Goal: Task Accomplishment & Management: Manage account settings

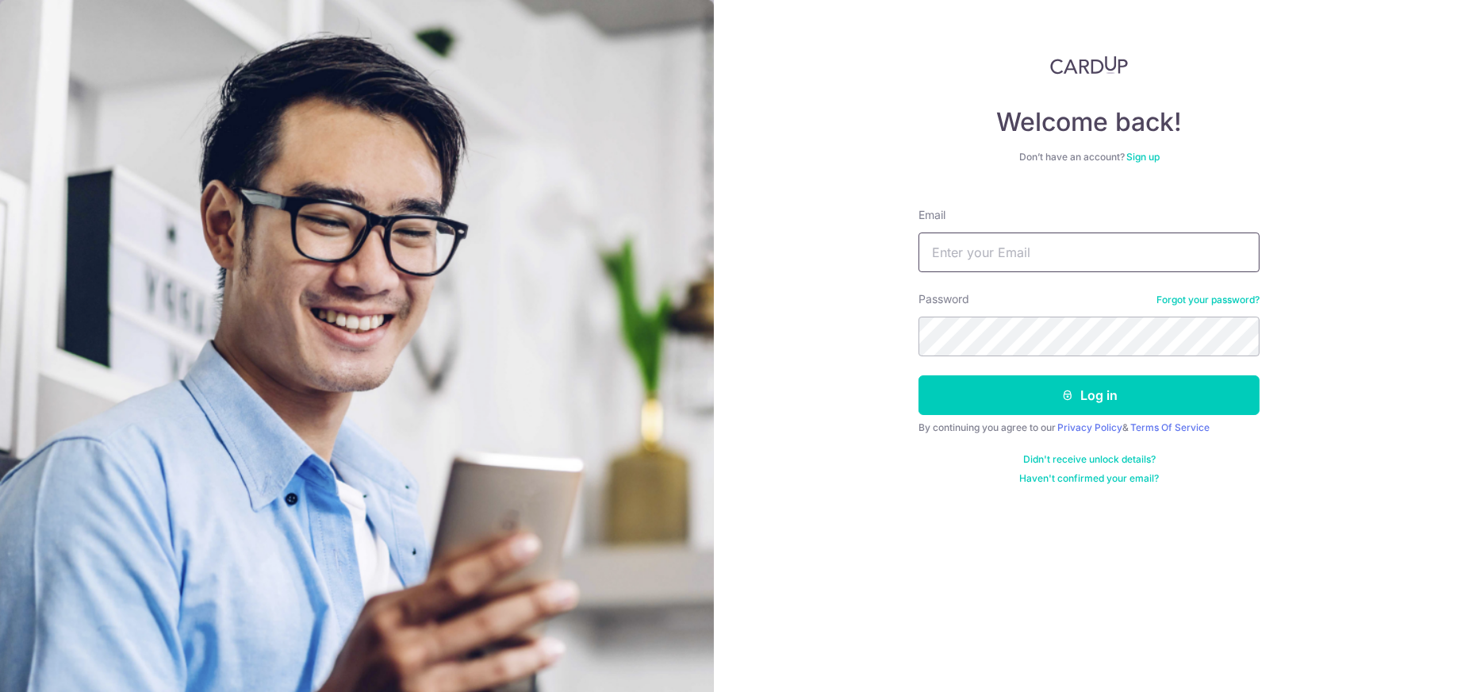
click at [1010, 249] on input "Email" at bounding box center [1089, 252] width 341 height 40
type input "[EMAIL_ADDRESS][DOMAIN_NAME]"
click at [919, 375] on button "Log in" at bounding box center [1089, 395] width 341 height 40
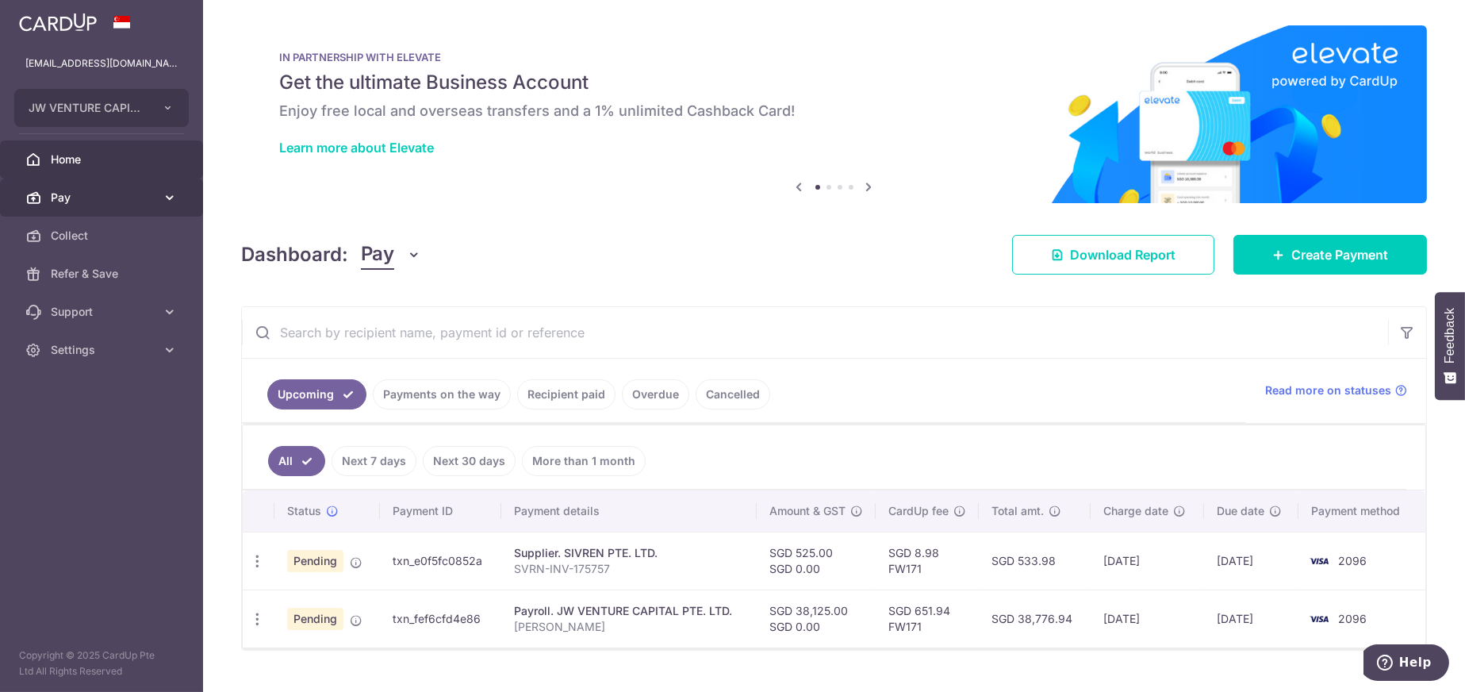
click at [79, 190] on span "Pay" at bounding box center [103, 198] width 105 height 16
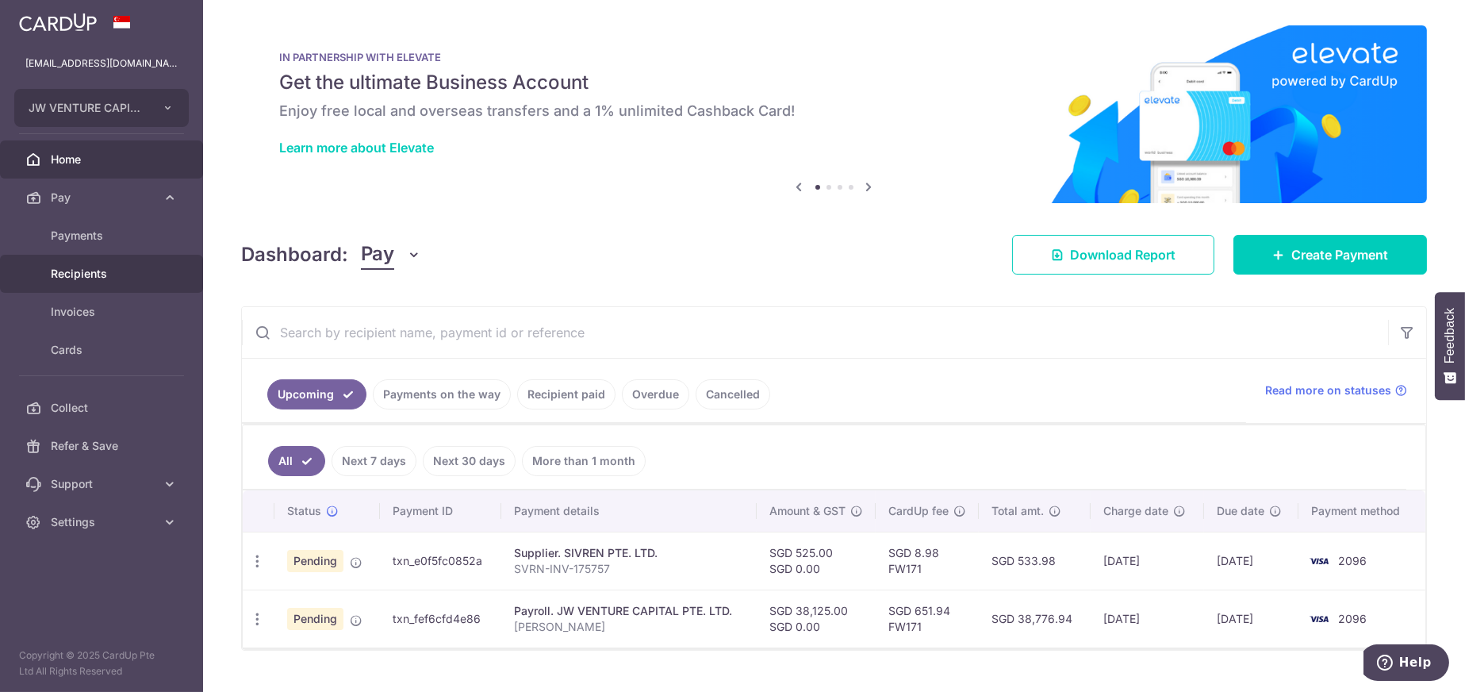
click at [64, 281] on link "Recipients" at bounding box center [101, 274] width 203 height 38
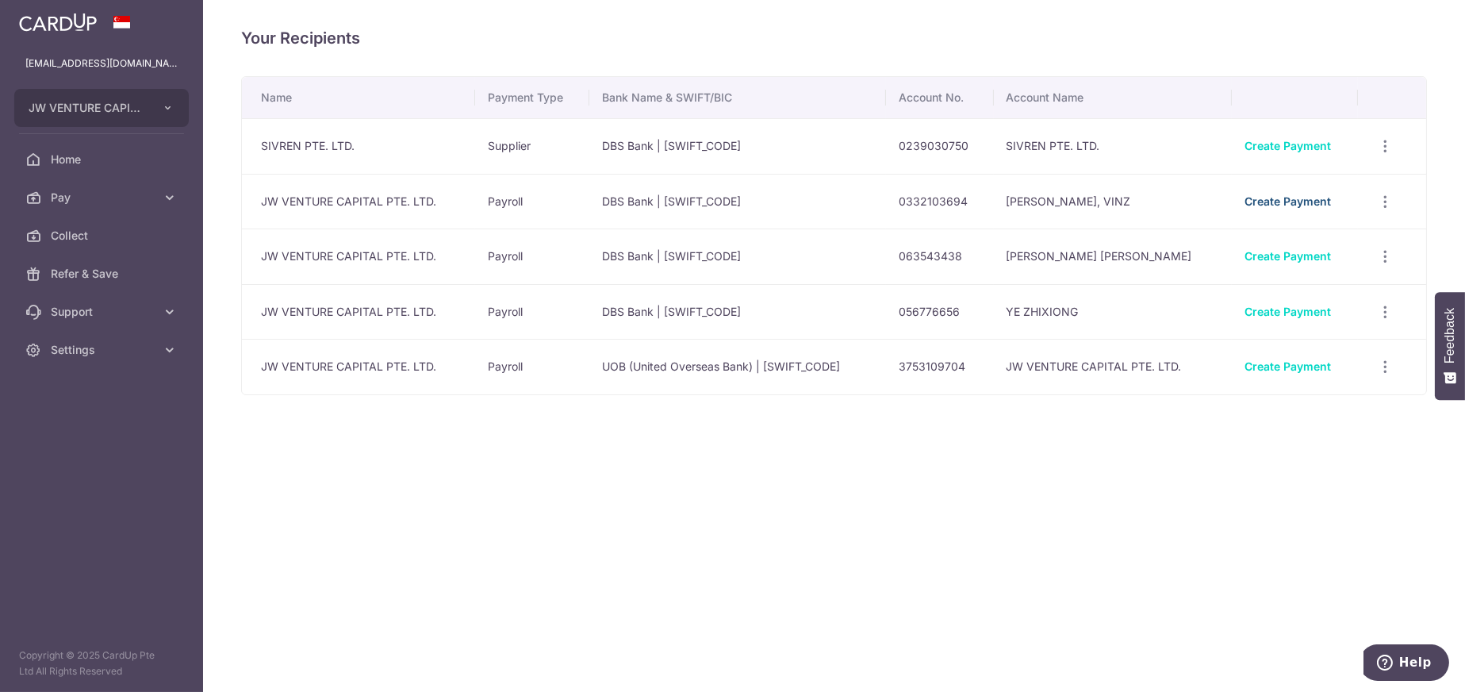
click at [1307, 202] on link "Create Payment" at bounding box center [1288, 200] width 86 height 13
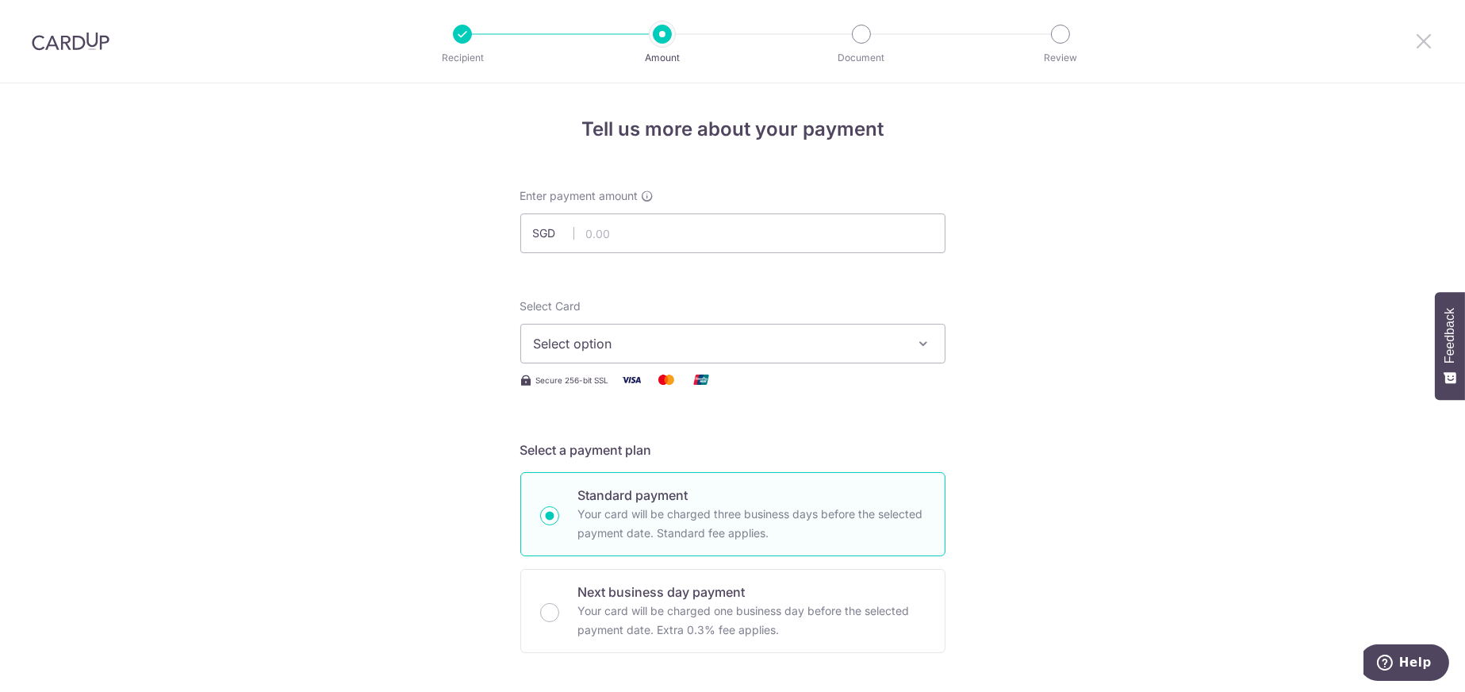
click at [1421, 41] on icon at bounding box center [1424, 41] width 19 height 20
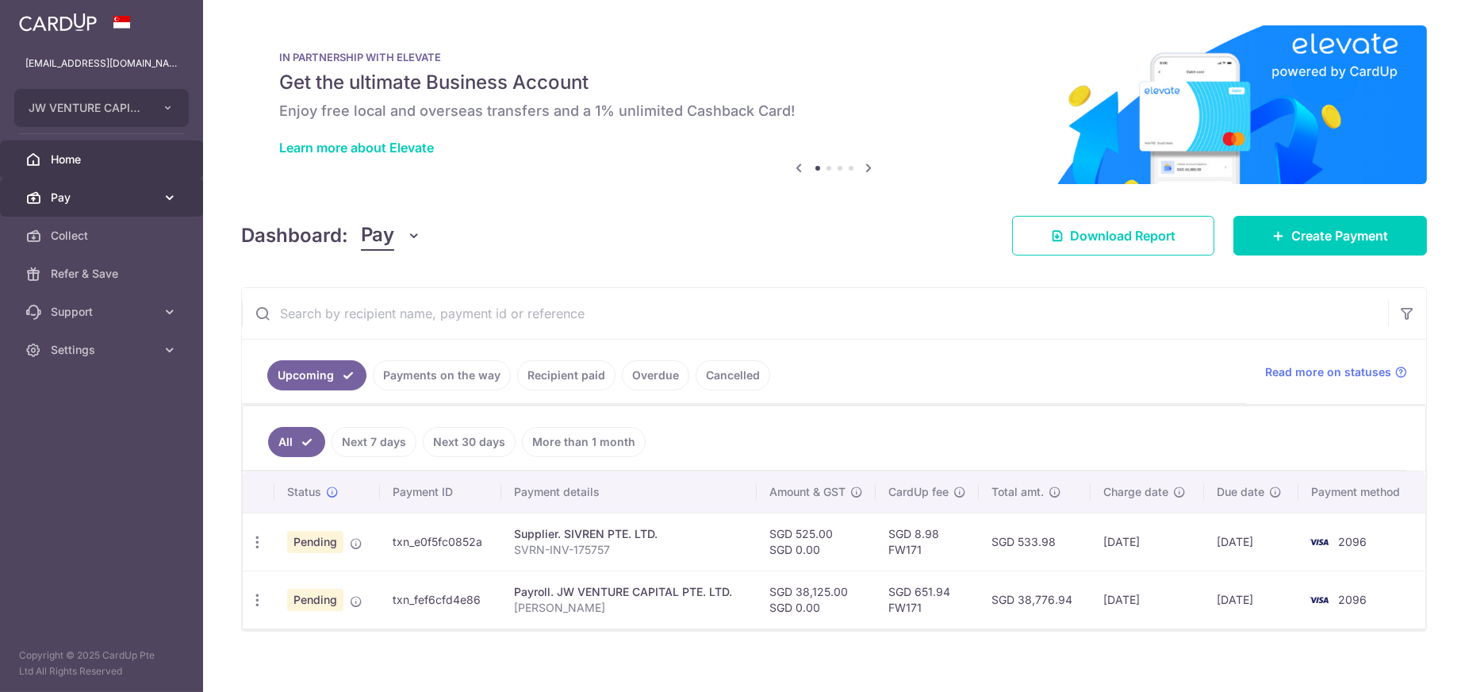
click at [67, 202] on span "Pay" at bounding box center [103, 198] width 105 height 16
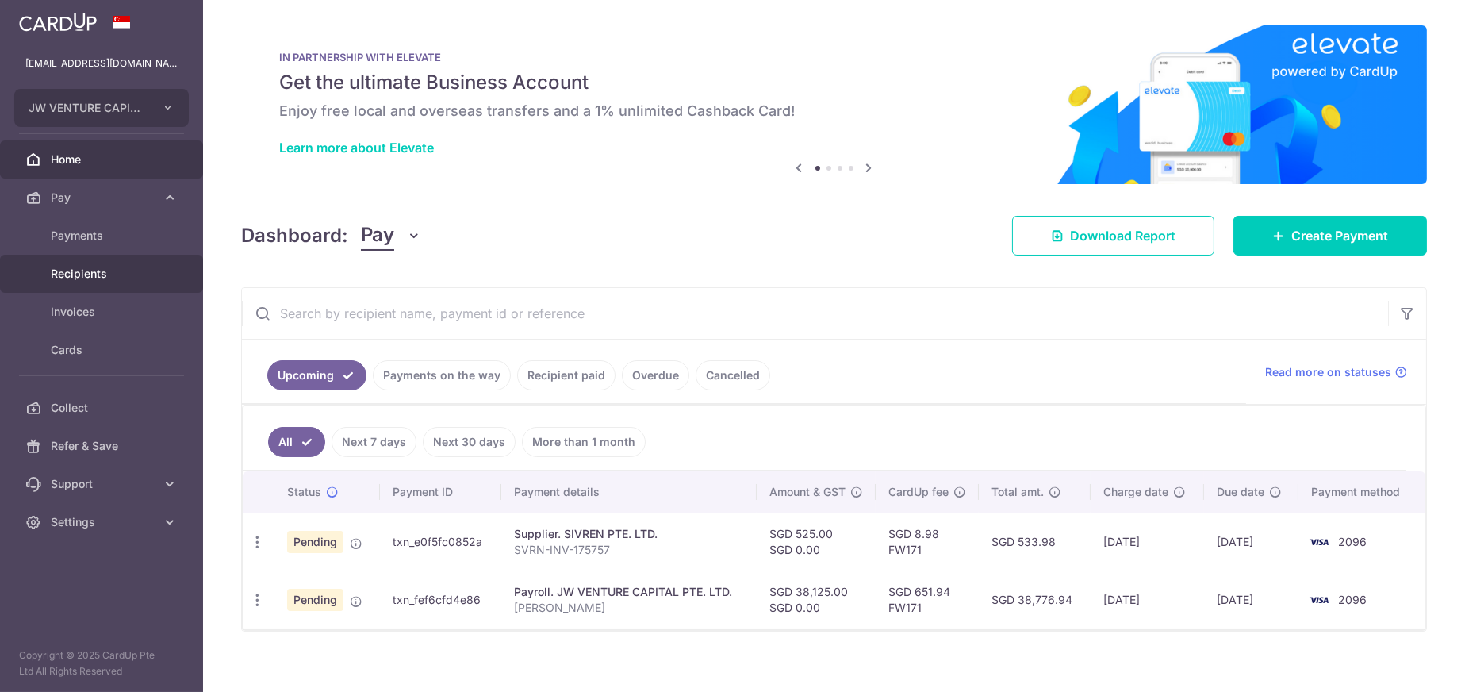
click at [88, 271] on span "Recipients" at bounding box center [103, 274] width 105 height 16
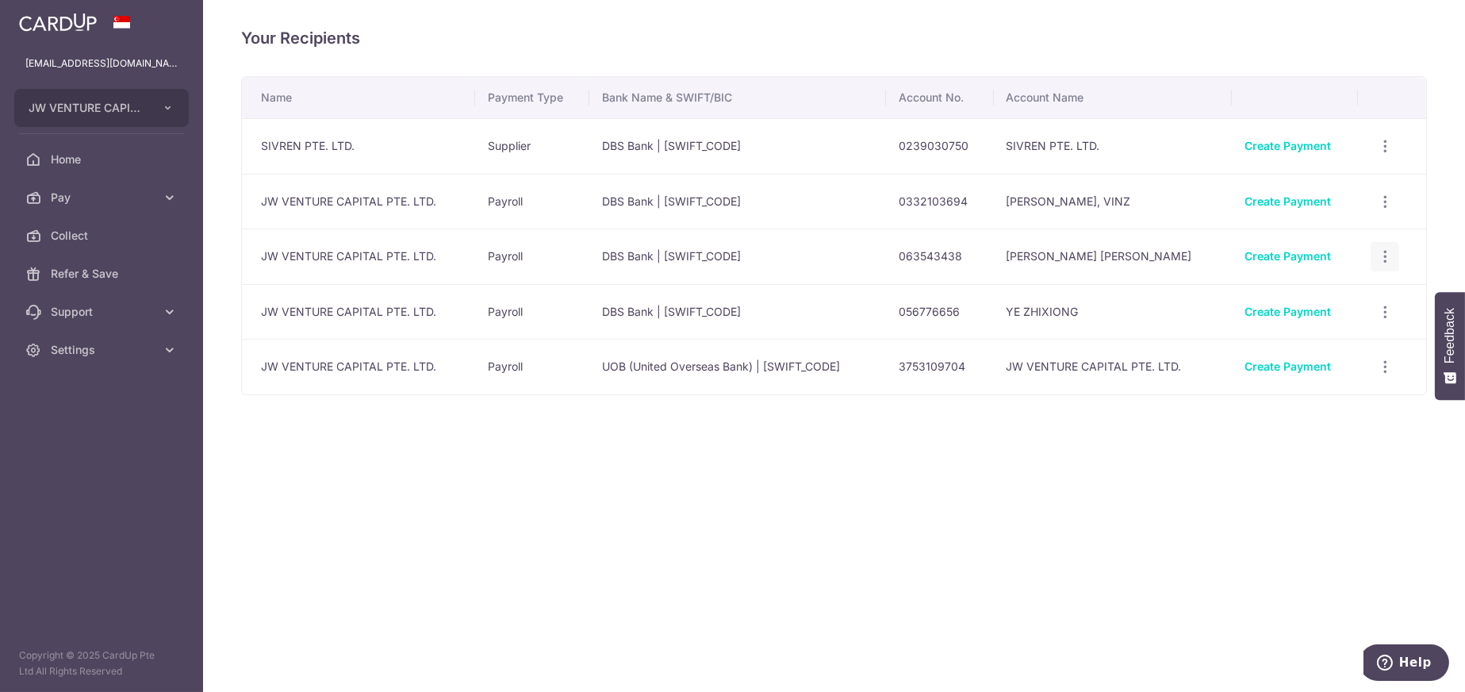
click at [1380, 260] on icon "button" at bounding box center [1385, 256] width 17 height 17
click at [1288, 299] on span "View/Edit" at bounding box center [1332, 300] width 108 height 19
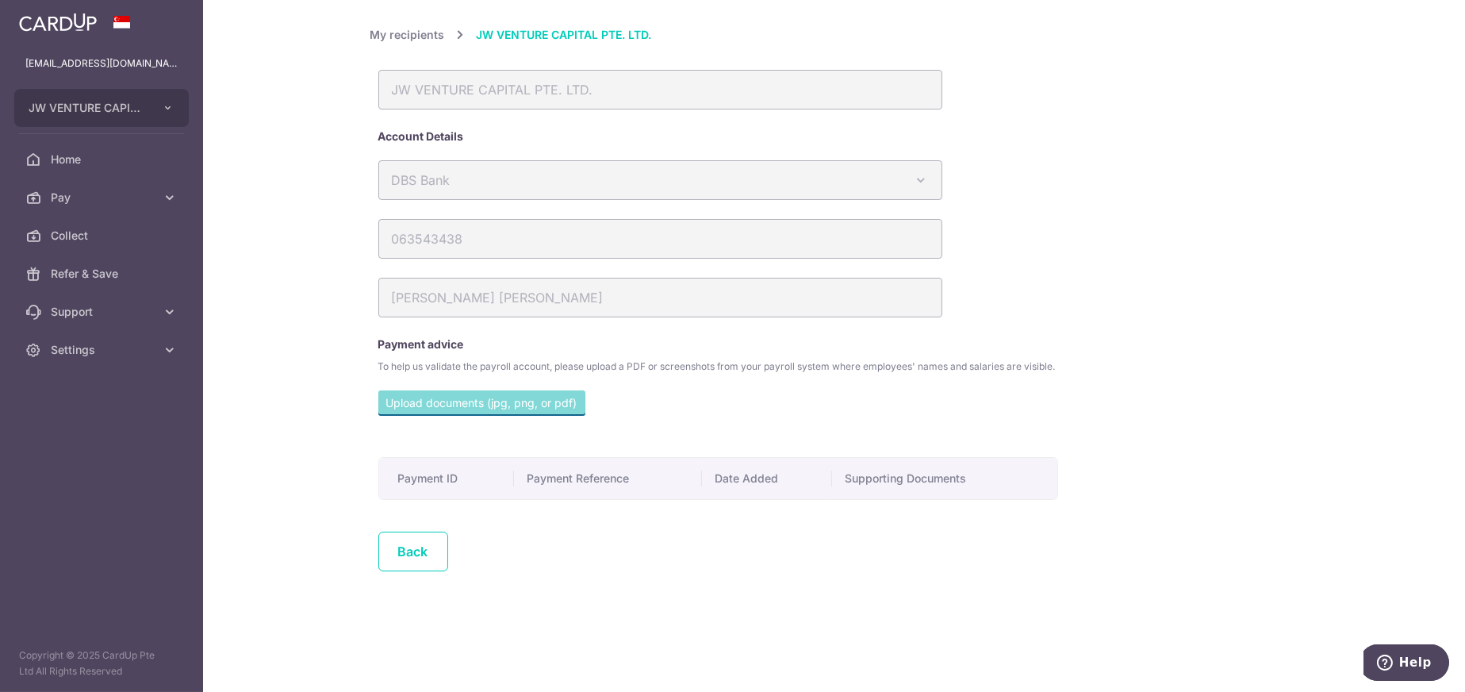
click at [411, 34] on link "My recipients" at bounding box center [407, 34] width 75 height 19
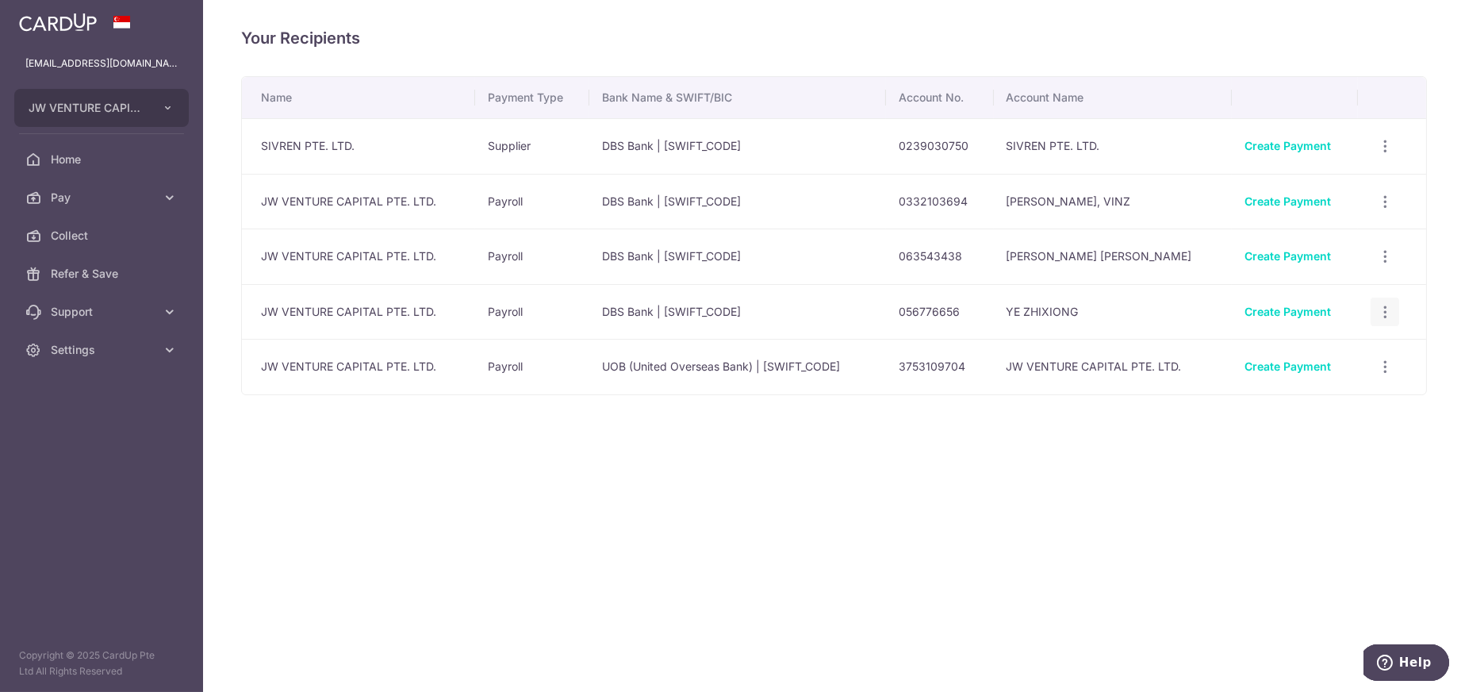
click at [1388, 311] on icon "button" at bounding box center [1385, 312] width 17 height 17
click at [1296, 356] on span "View/Edit" at bounding box center [1332, 355] width 108 height 19
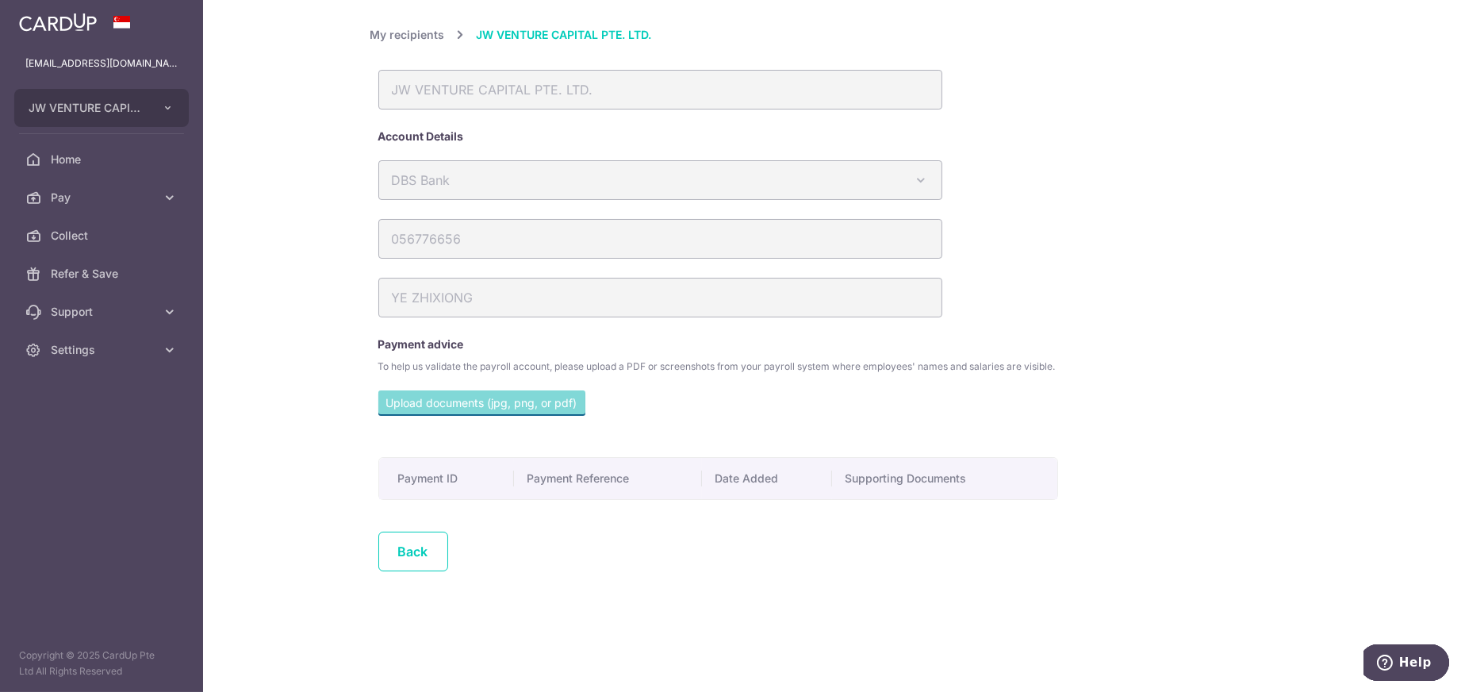
click at [660, 97] on div "JW VENTURE CAPITAL PTE. LTD." at bounding box center [660, 90] width 564 height 40
click at [394, 35] on link "My recipients" at bounding box center [407, 34] width 75 height 19
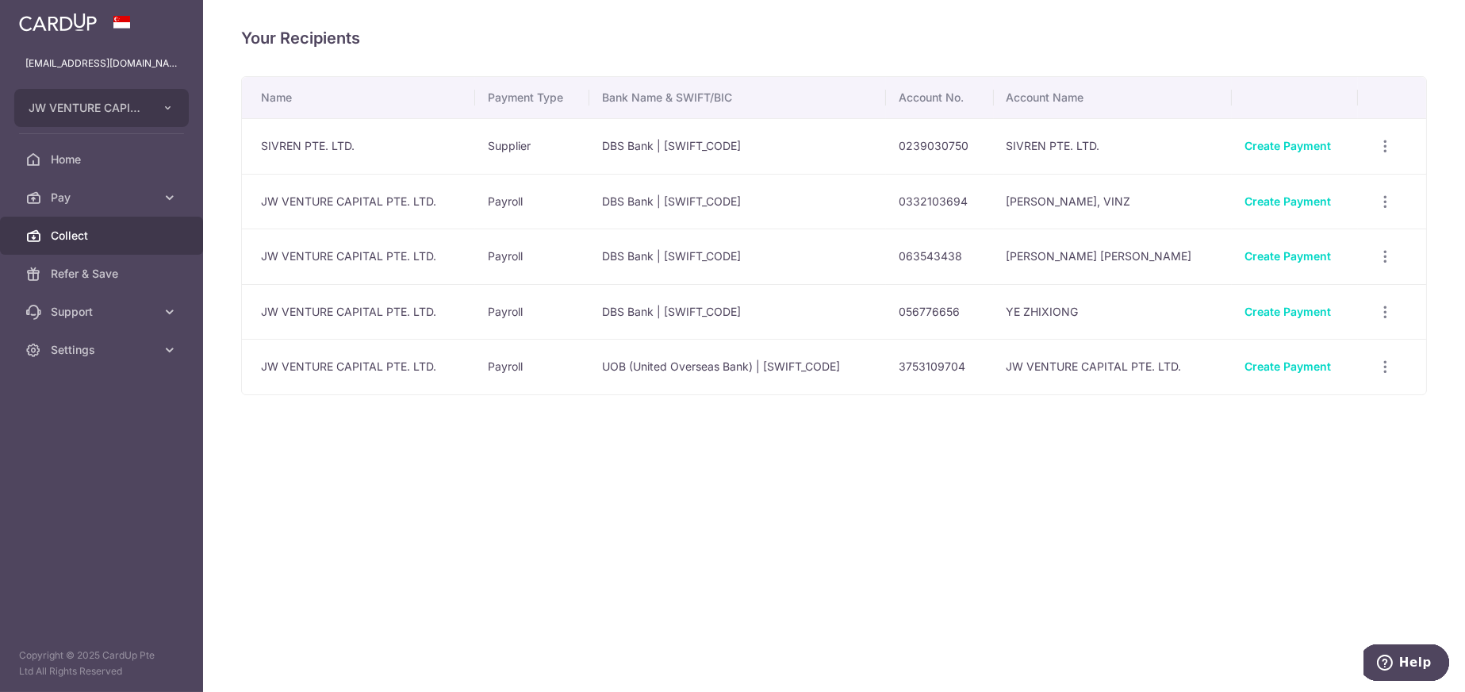
drag, startPoint x: 541, startPoint y: 466, endPoint x: 61, endPoint y: 230, distance: 534.7
click at [61, 230] on span "Collect" at bounding box center [103, 236] width 105 height 16
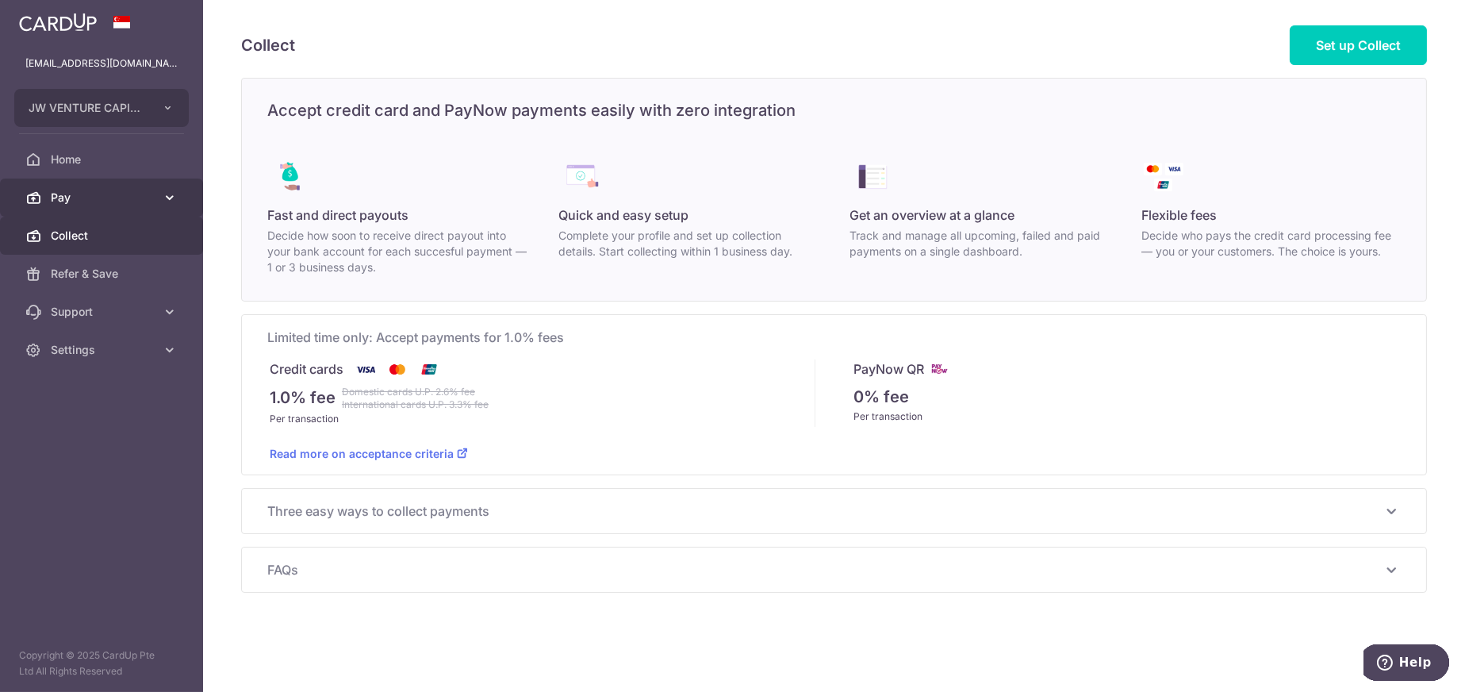
click at [67, 192] on span "Pay" at bounding box center [103, 198] width 105 height 16
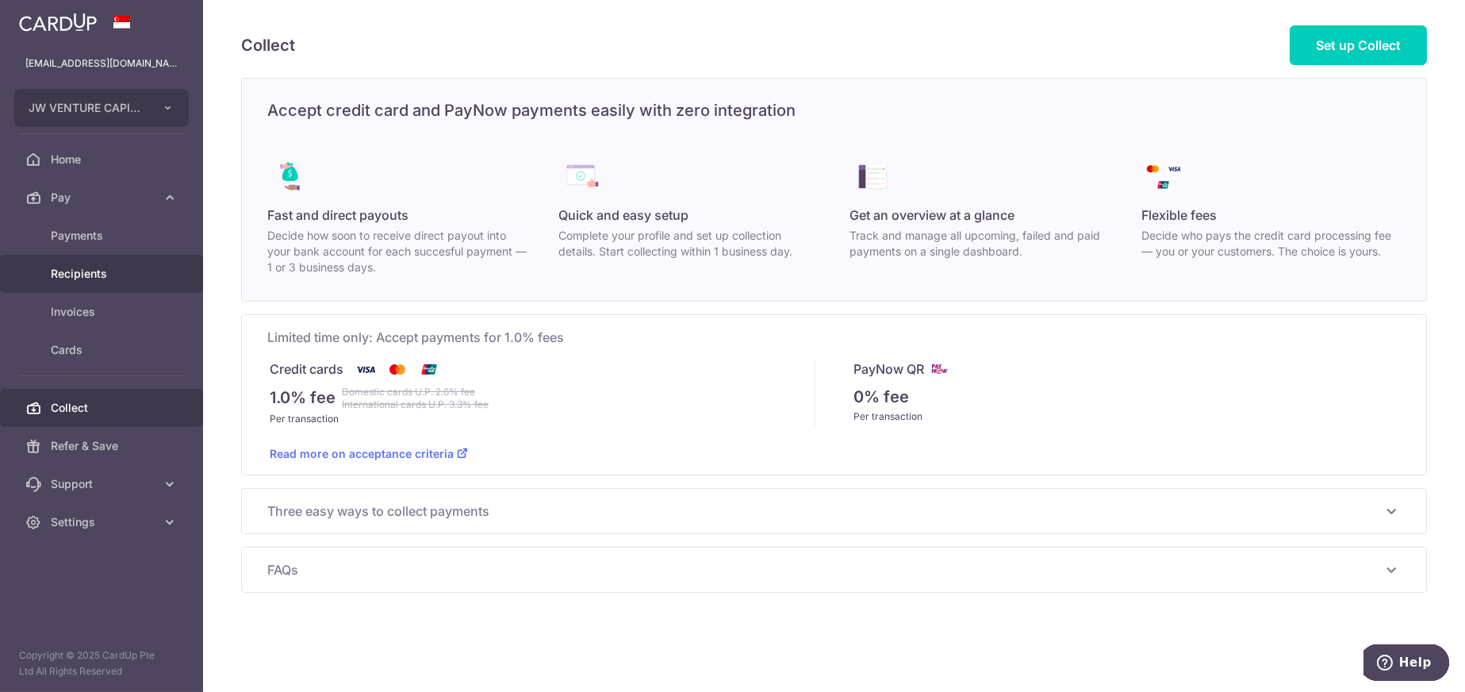
click at [67, 276] on span "Recipients" at bounding box center [103, 274] width 105 height 16
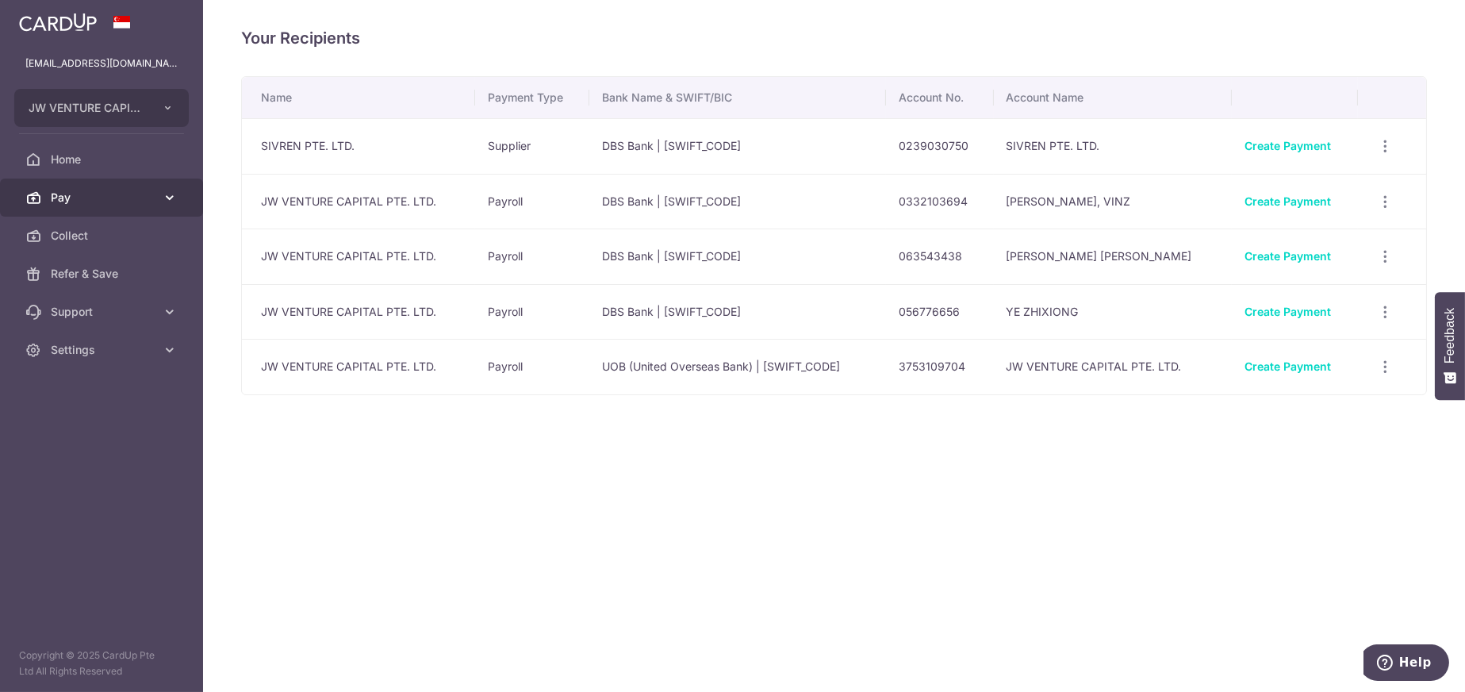
click at [56, 195] on span "Pay" at bounding box center [103, 198] width 105 height 16
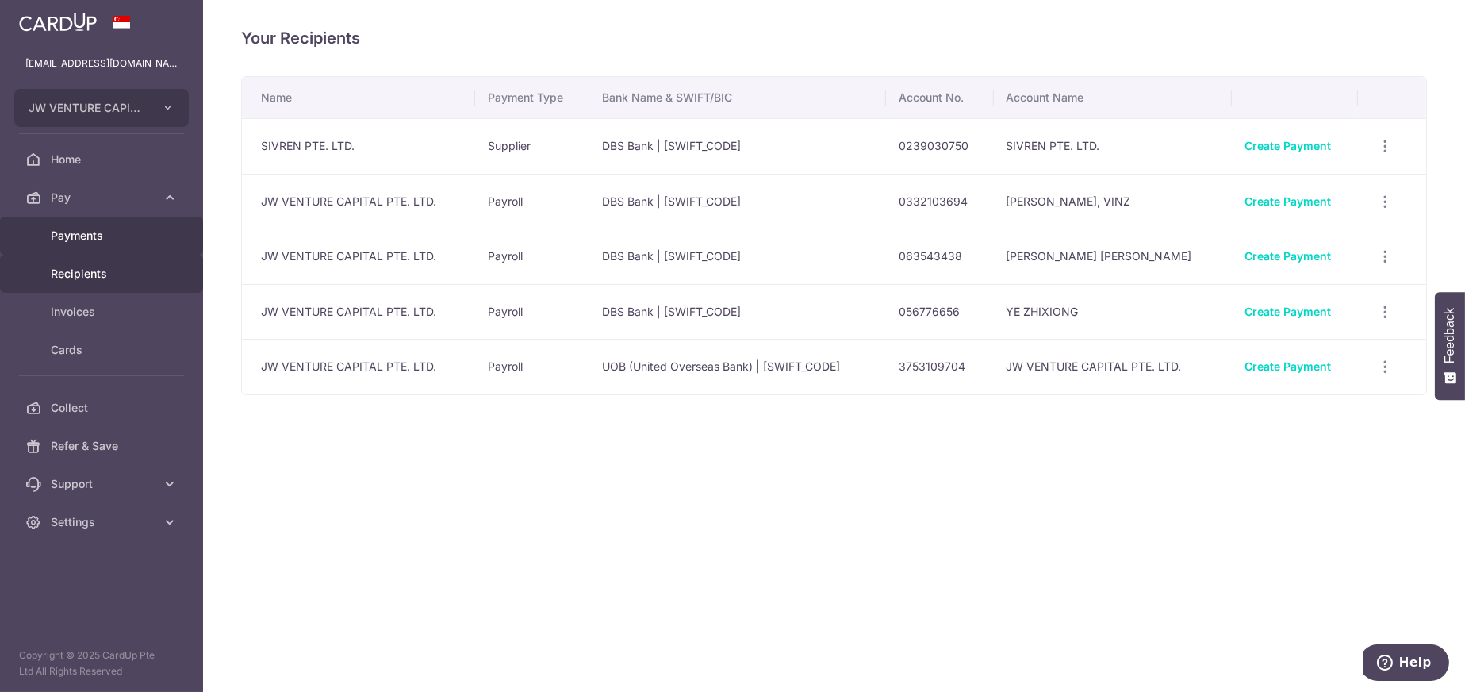
click at [60, 232] on span "Payments" at bounding box center [103, 236] width 105 height 16
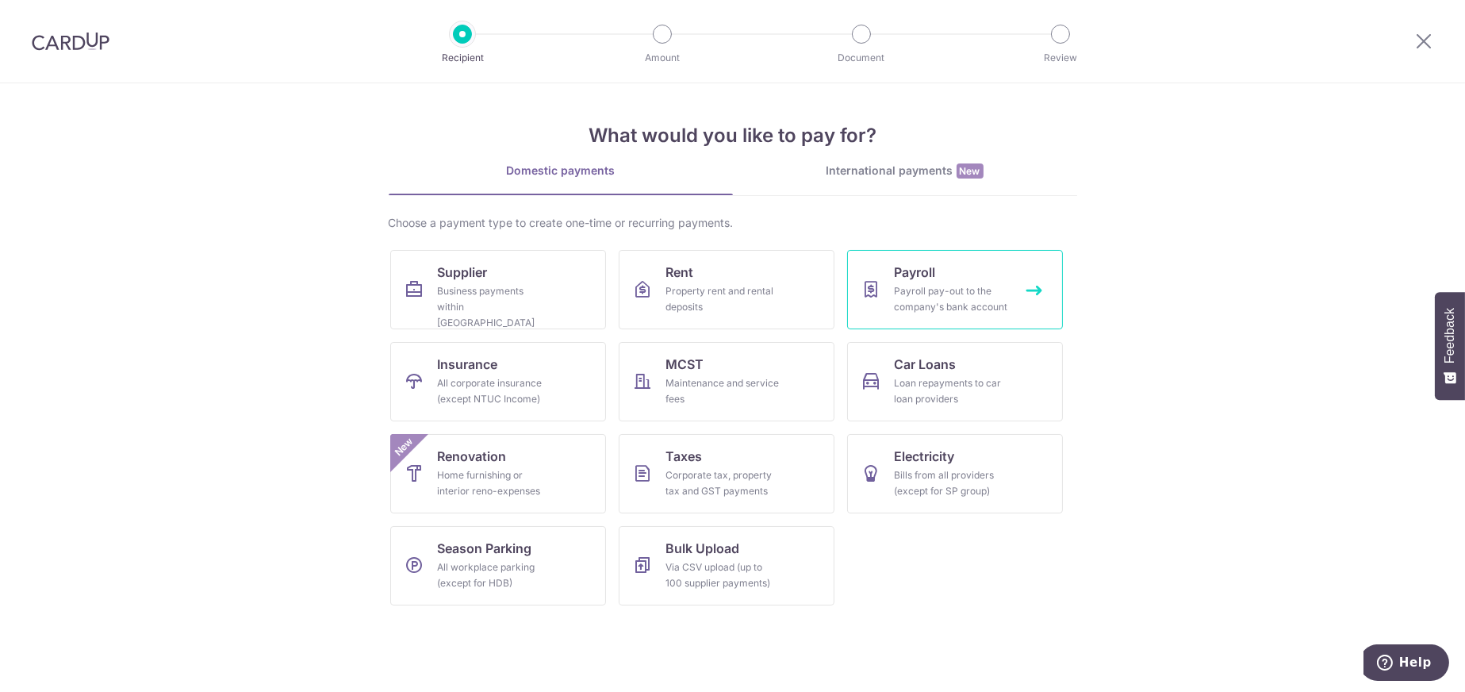
click at [931, 283] on div "Payroll pay-out to the company's bank account" at bounding box center [952, 299] width 114 height 32
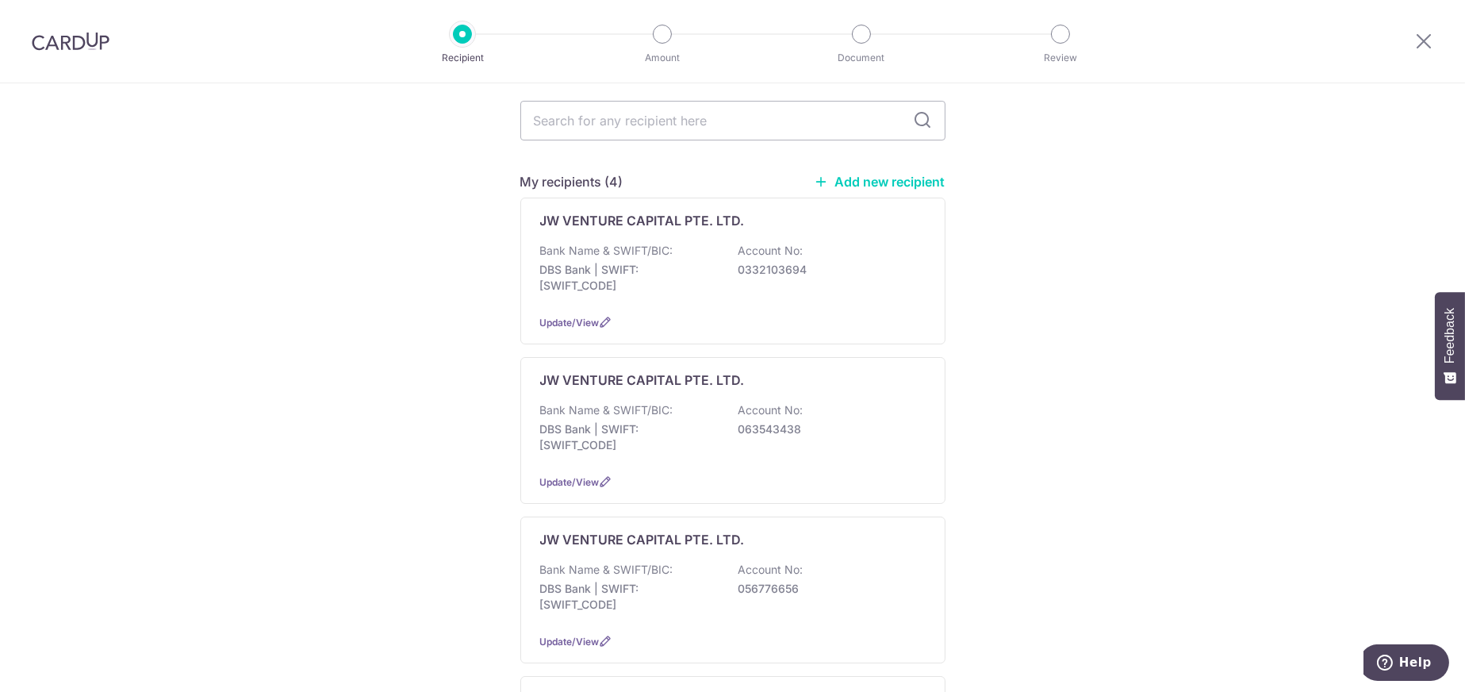
scroll to position [159, 0]
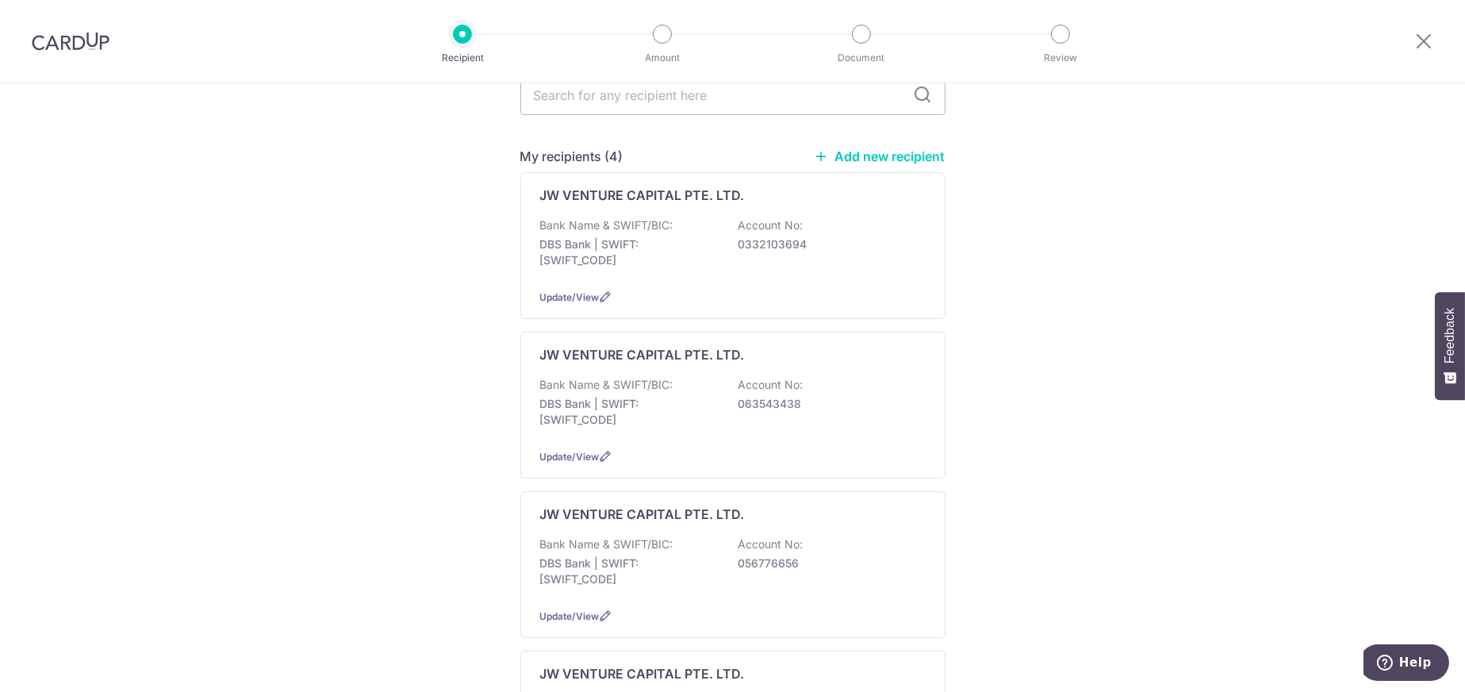
drag, startPoint x: 843, startPoint y: 408, endPoint x: 1027, endPoint y: 532, distance: 222.2
click at [1028, 532] on div "Who would you like to pay? The payroll amount will be credited to your company'…" at bounding box center [732, 411] width 1465 height 973
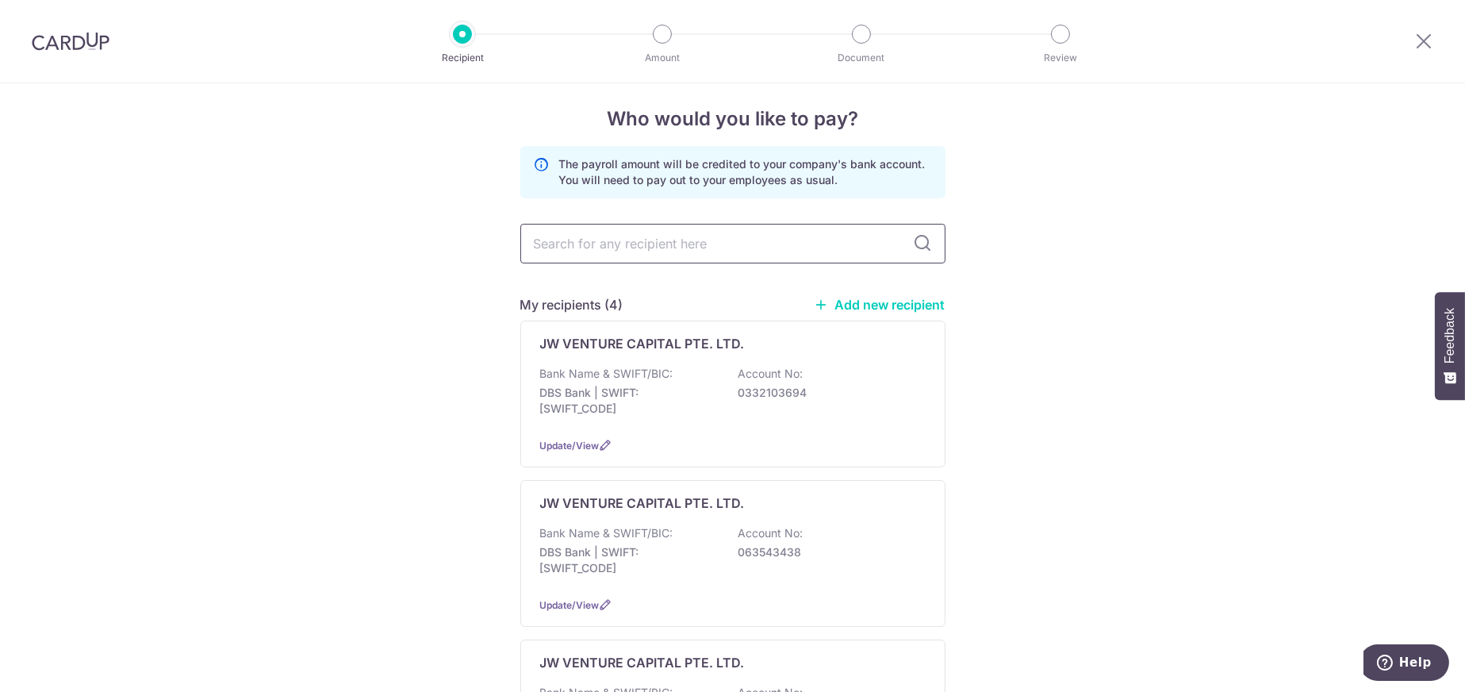
scroll to position [0, 0]
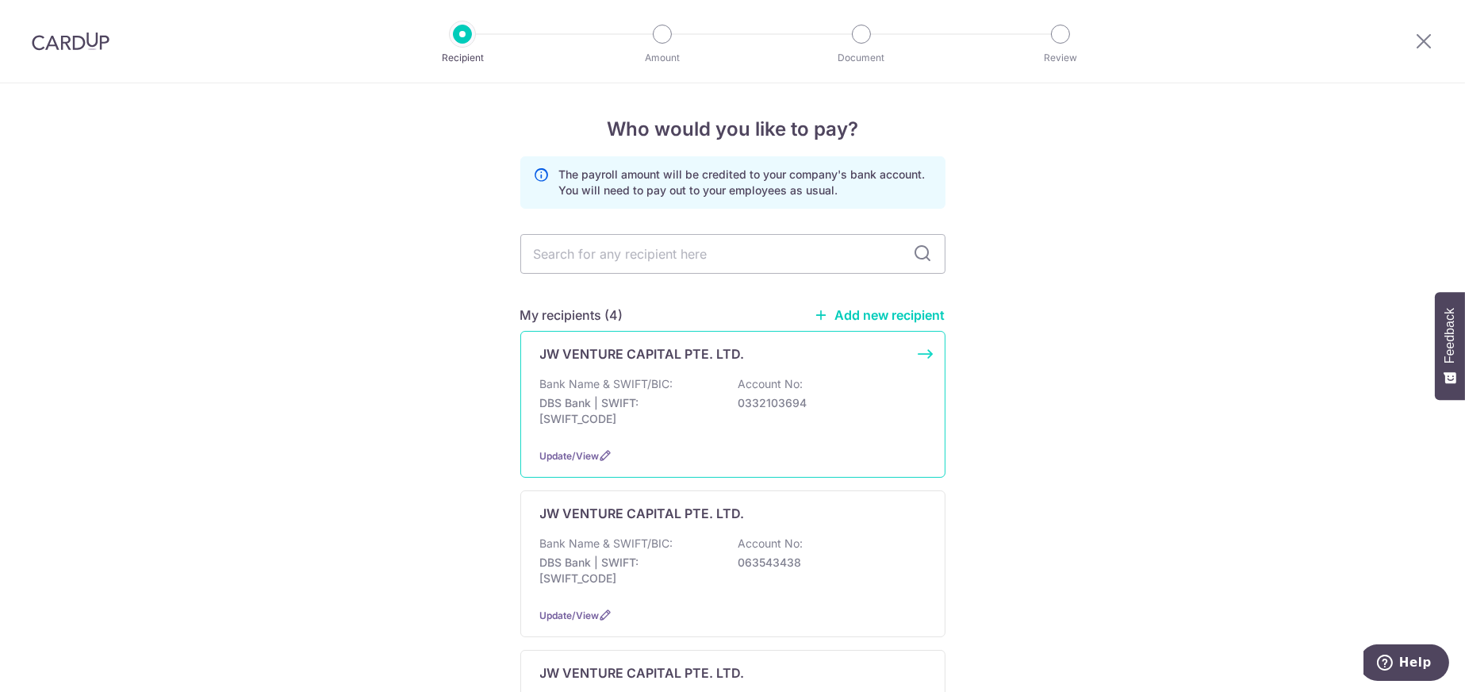
drag, startPoint x: 905, startPoint y: 392, endPoint x: 630, endPoint y: 428, distance: 277.7
drag, startPoint x: 630, startPoint y: 428, endPoint x: 584, endPoint y: 454, distance: 52.6
click at [584, 454] on span "Update/View" at bounding box center [570, 456] width 60 height 12
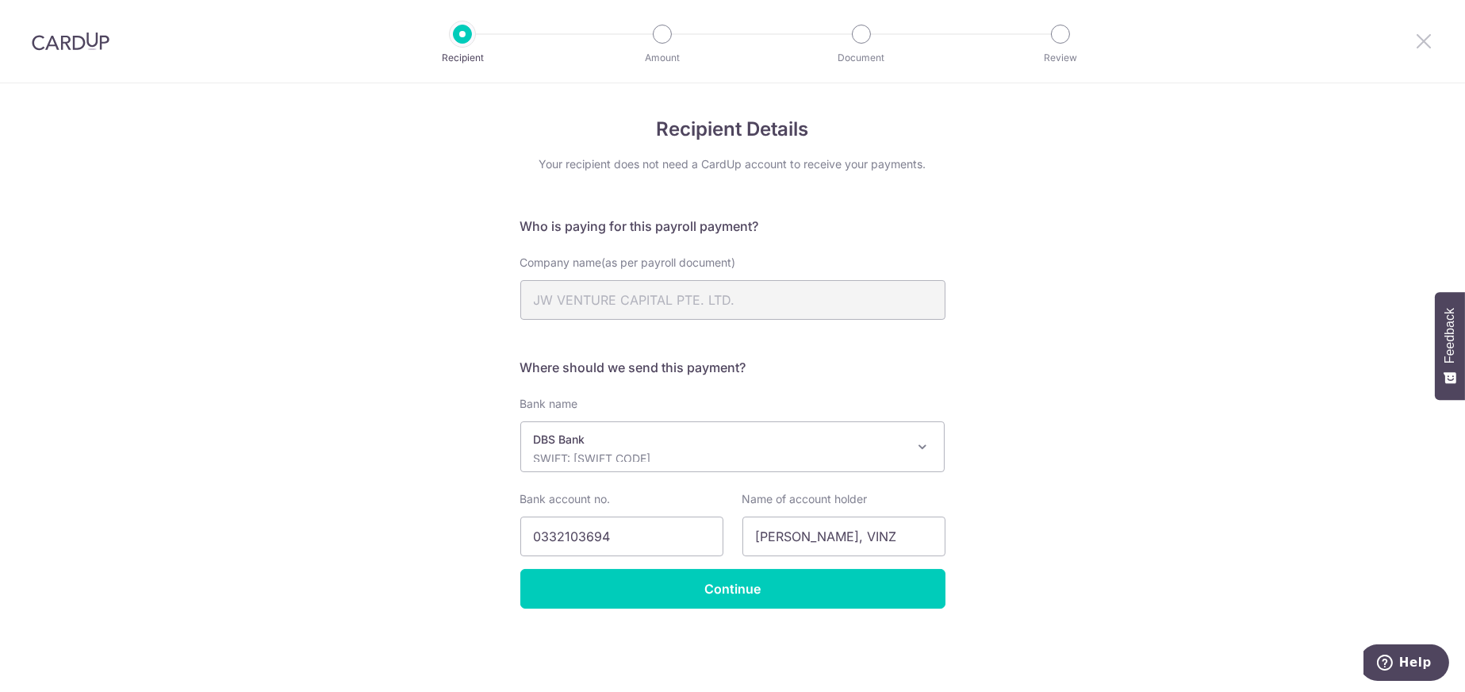
click at [1425, 43] on icon at bounding box center [1424, 41] width 19 height 20
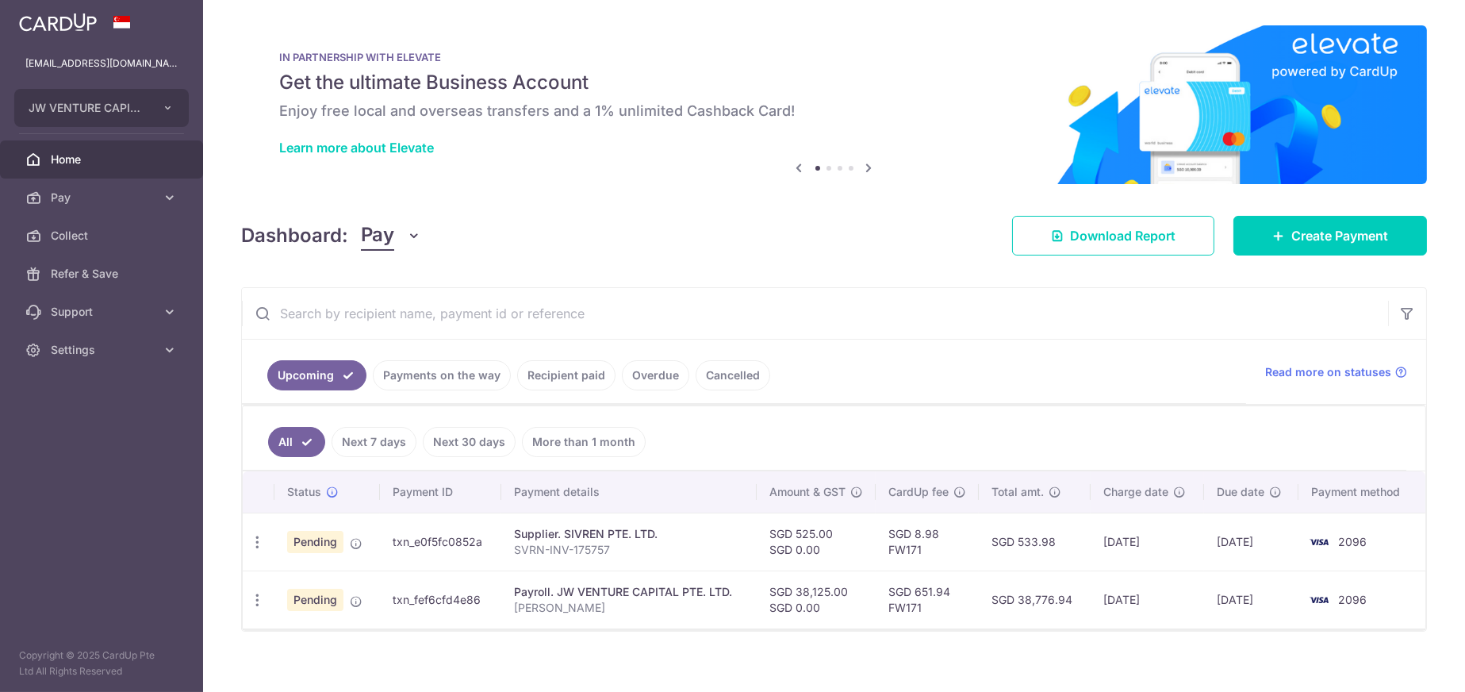
click at [1407, 44] on div "IN PARTNERSHIP WITH ELEVATE Get the ultimate Business Account Enjoy free local …" at bounding box center [834, 104] width 1186 height 159
click at [992, 350] on ul "Upcoming Payments on the way Recipient paid Overdue Cancelled" at bounding box center [744, 372] width 1004 height 64
click at [66, 217] on link "Collect" at bounding box center [101, 236] width 203 height 38
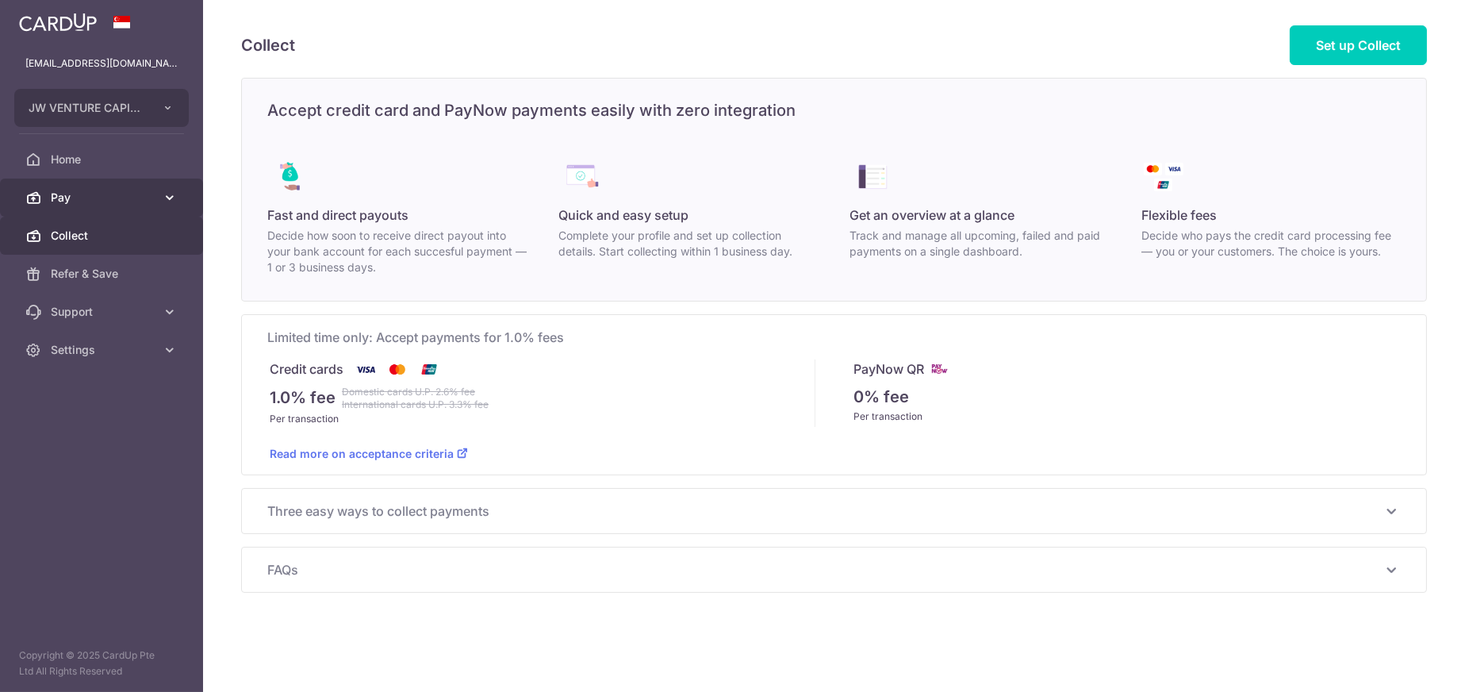
click at [74, 196] on span "Pay" at bounding box center [103, 198] width 105 height 16
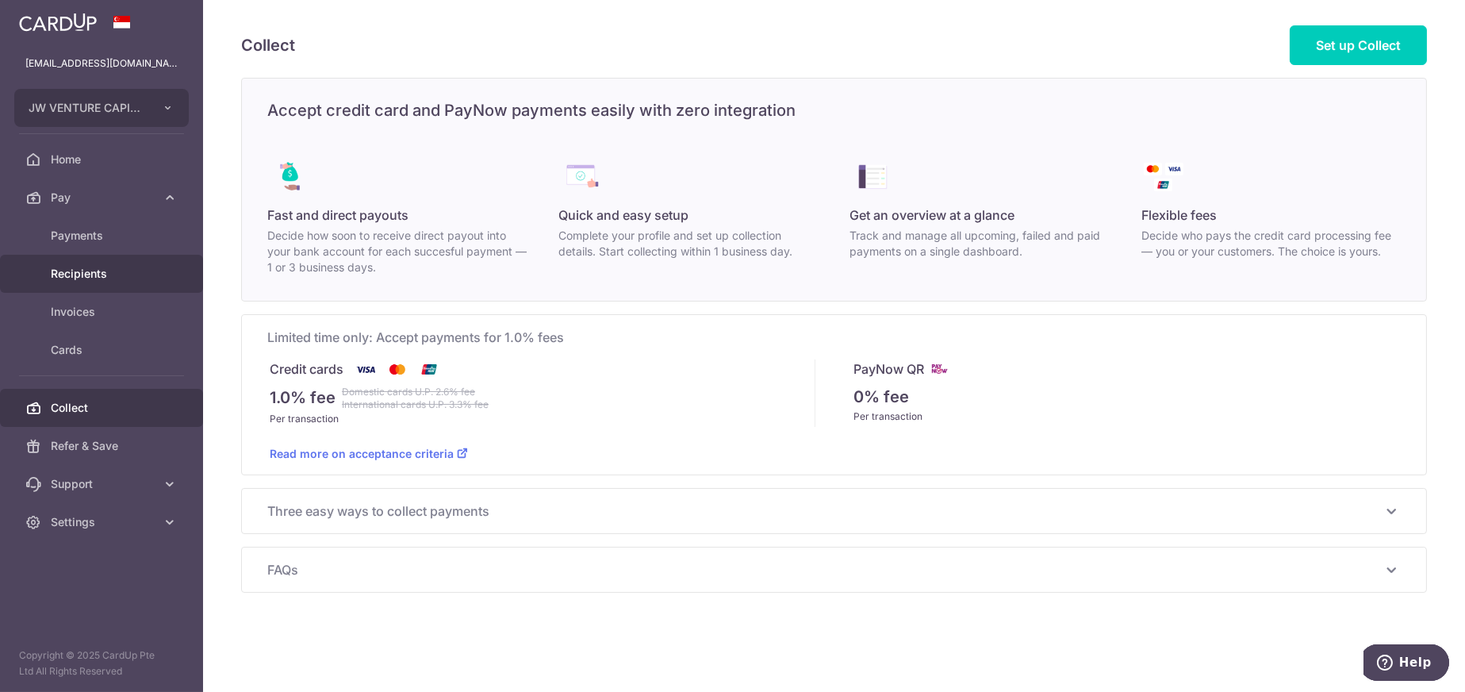
click at [77, 270] on span "Recipients" at bounding box center [103, 274] width 105 height 16
